Goal: Task Accomplishment & Management: Use online tool/utility

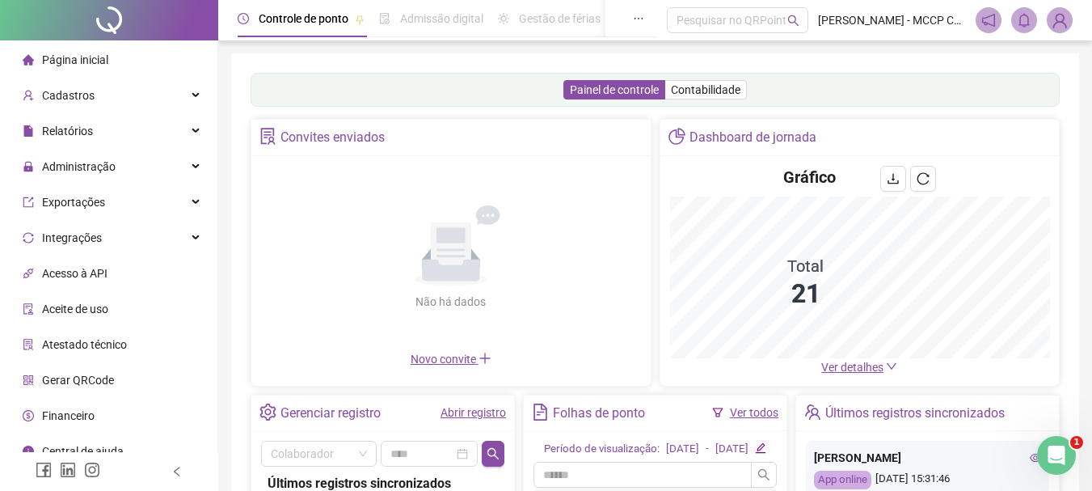
scroll to position [15, 0]
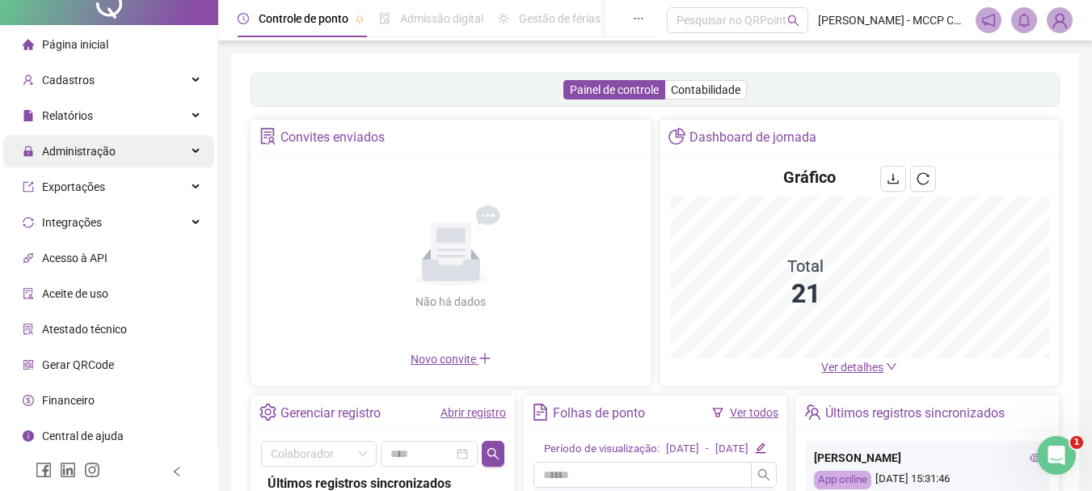
click at [183, 149] on div "Administração" at bounding box center [108, 151] width 211 height 32
click at [86, 150] on span "Administração" at bounding box center [79, 151] width 74 height 13
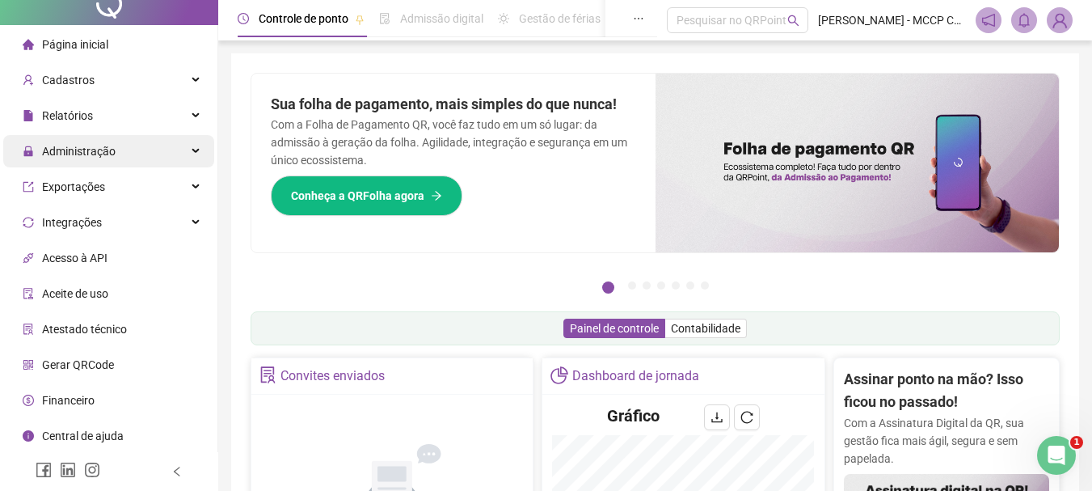
click at [190, 146] on div "Administração" at bounding box center [108, 151] width 211 height 32
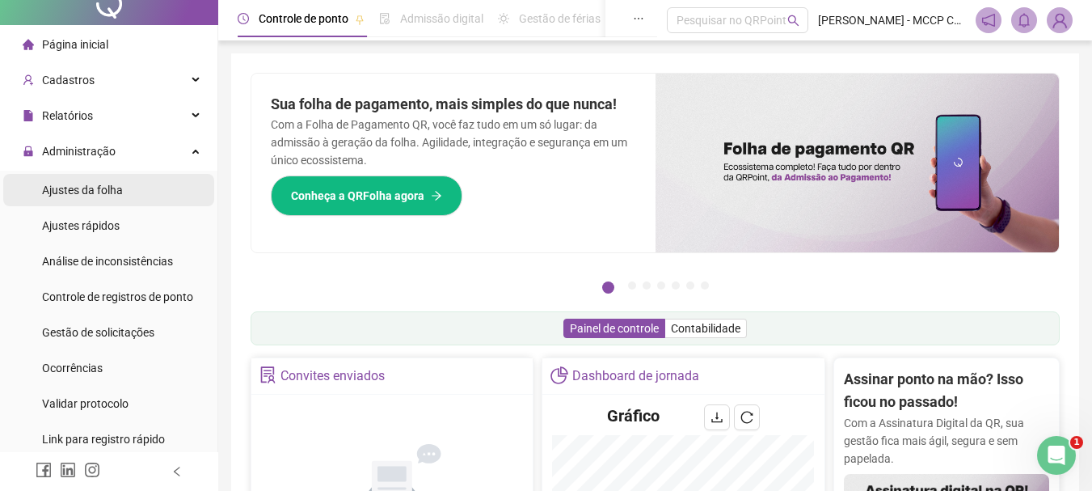
click at [114, 191] on span "Ajustes da folha" at bounding box center [82, 190] width 81 height 13
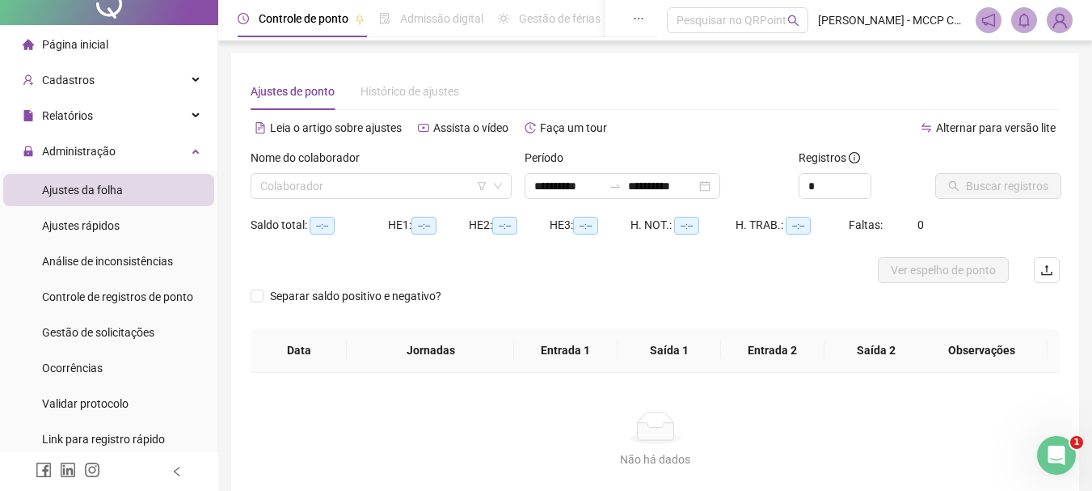
type input "**********"
click at [353, 193] on input "search" at bounding box center [373, 186] width 227 height 24
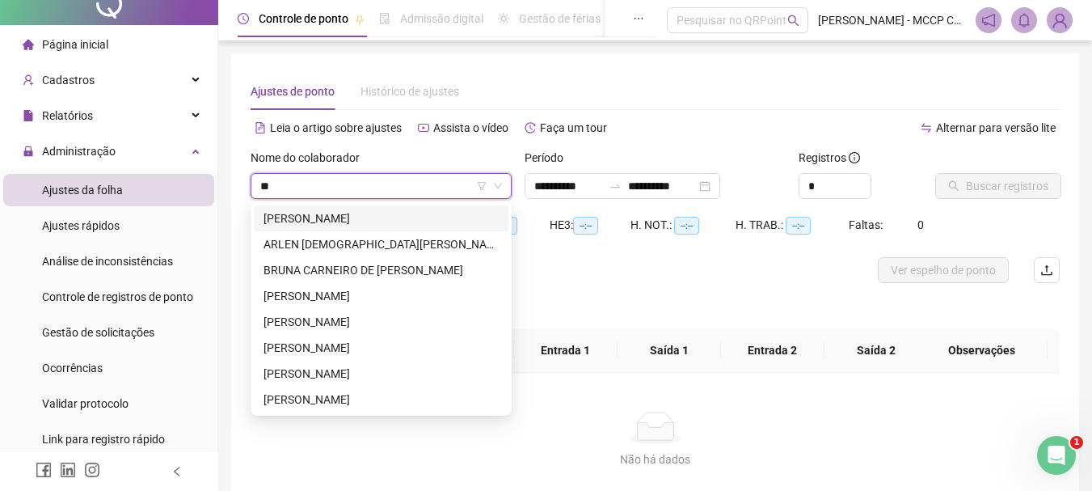
type input "***"
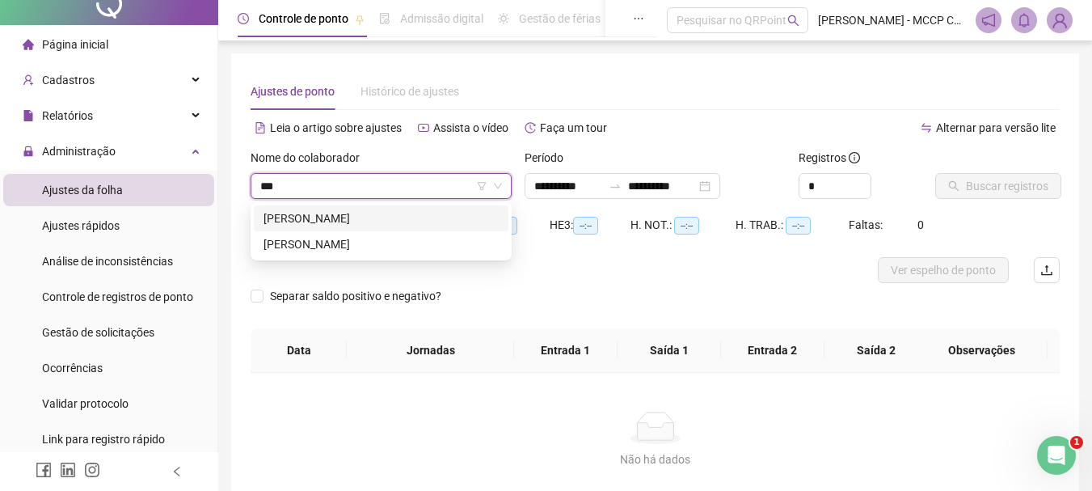
click at [367, 223] on div "[PERSON_NAME]" at bounding box center [381, 218] width 235 height 18
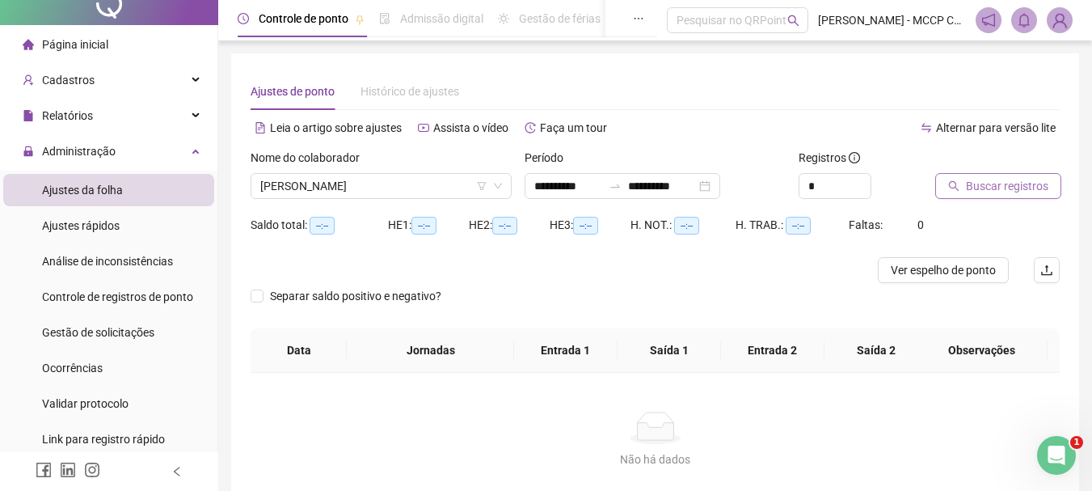
click at [992, 187] on span "Buscar registros" at bounding box center [1007, 186] width 82 height 18
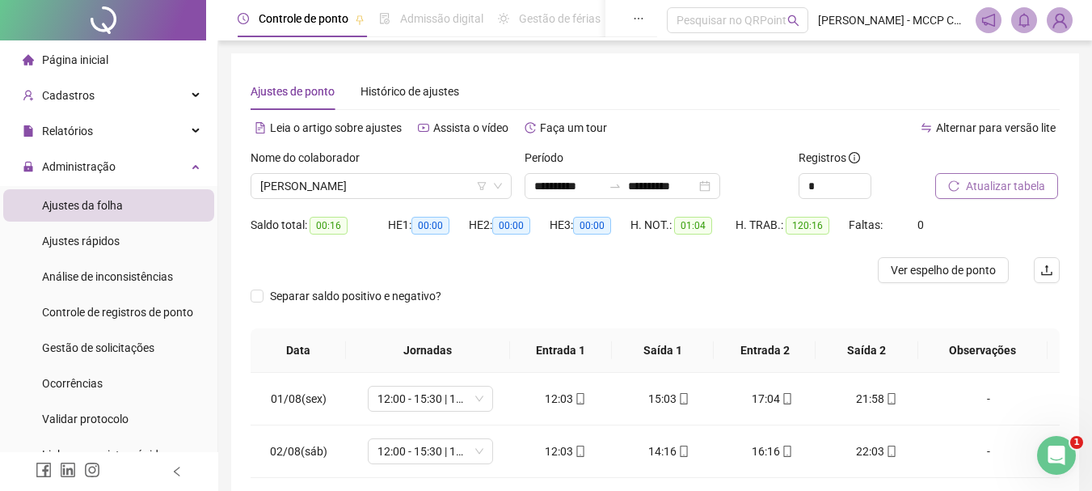
scroll to position [306, 0]
